Goal: Transaction & Acquisition: Download file/media

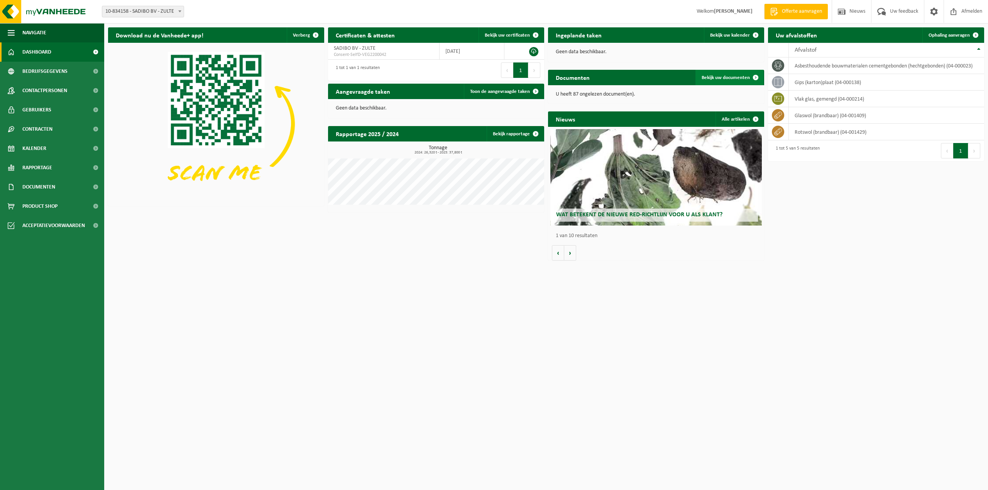
click at [717, 79] on span "Bekijk uw documenten" at bounding box center [725, 77] width 48 height 5
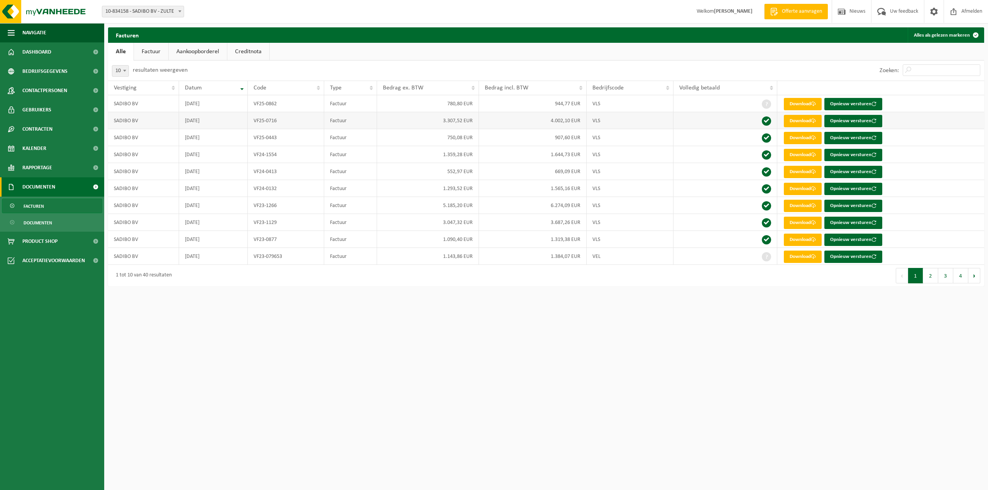
click at [333, 121] on td "Factuur" at bounding box center [350, 120] width 53 height 17
click at [802, 122] on link "Download" at bounding box center [803, 121] width 38 height 12
click at [41, 223] on span "Documenten" at bounding box center [38, 223] width 29 height 15
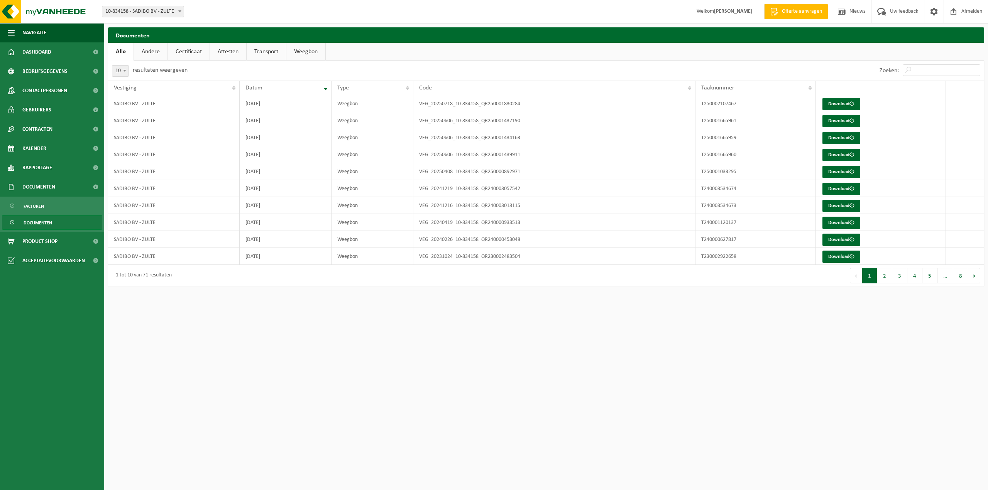
click at [43, 223] on span "Documenten" at bounding box center [38, 223] width 29 height 15
click at [39, 187] on span "Documenten" at bounding box center [38, 186] width 33 height 19
click at [43, 190] on span "Documenten" at bounding box center [38, 186] width 33 height 19
click at [42, 223] on span "Documenten" at bounding box center [38, 223] width 29 height 15
click at [848, 103] on link "Download" at bounding box center [841, 104] width 38 height 12
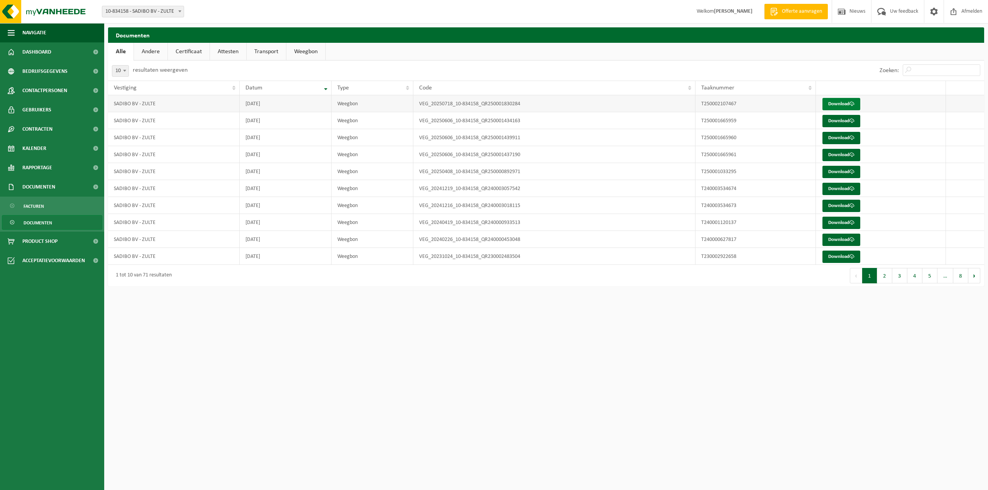
click at [843, 102] on link "Download" at bounding box center [841, 104] width 38 height 12
click at [847, 138] on link "Download" at bounding box center [841, 138] width 38 height 12
